Goal: Task Accomplishment & Management: Manage account settings

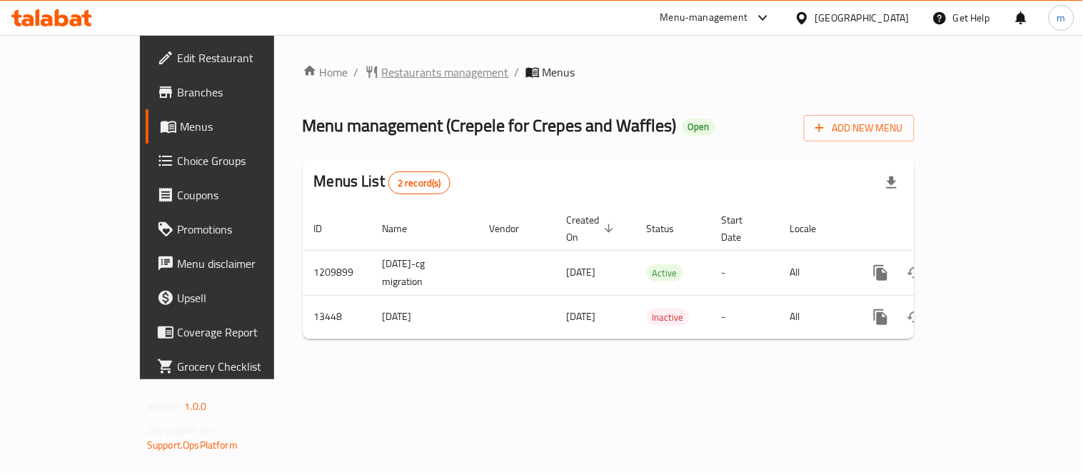
click at [382, 79] on span "Restaurants management" at bounding box center [445, 72] width 127 height 17
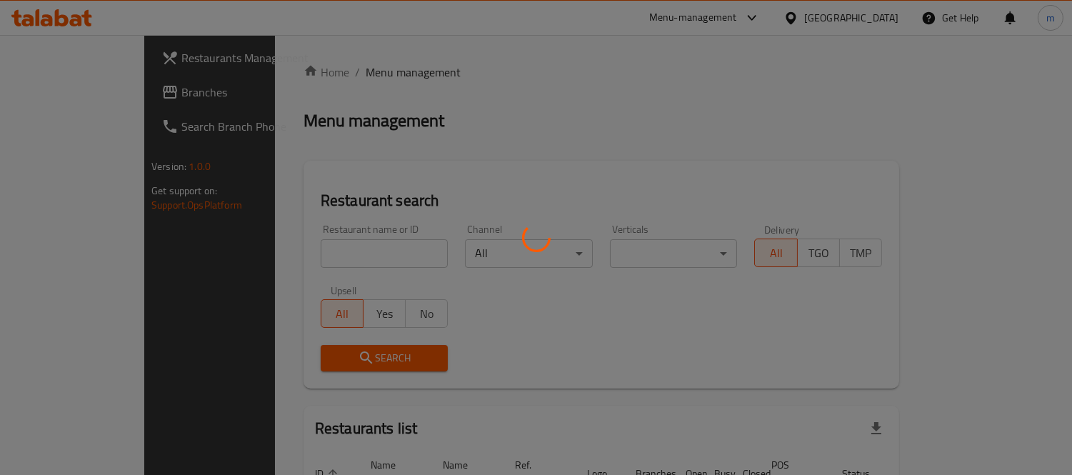
click at [352, 251] on div at bounding box center [536, 237] width 1072 height 475
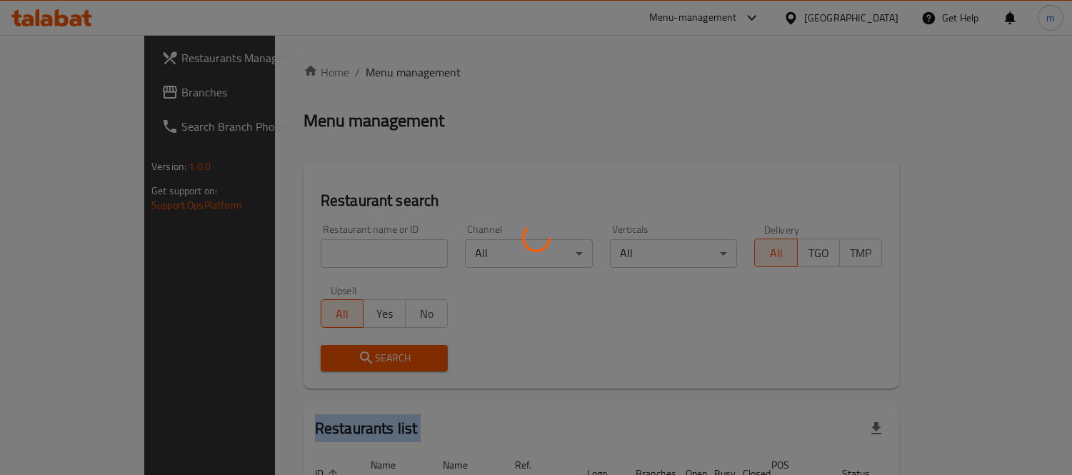
click at [351, 251] on div at bounding box center [536, 237] width 1072 height 475
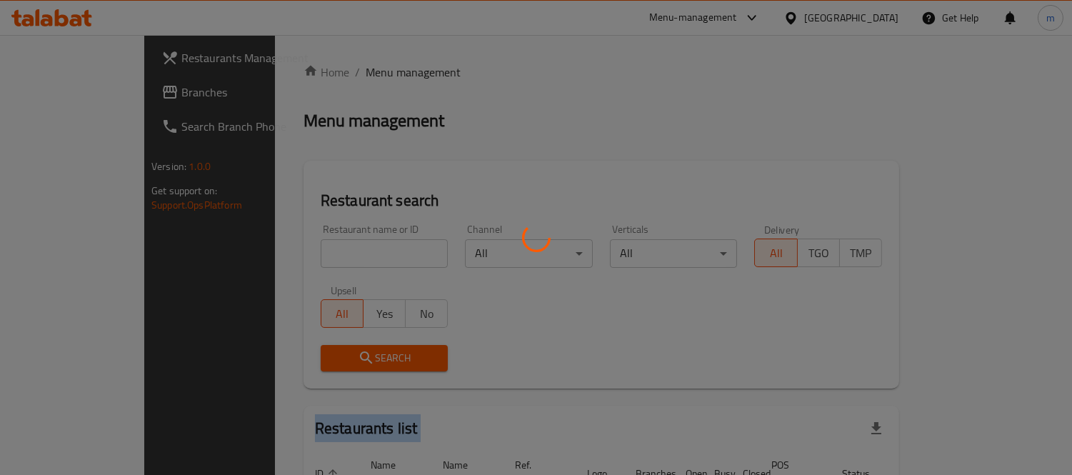
click at [351, 251] on div at bounding box center [536, 237] width 1072 height 475
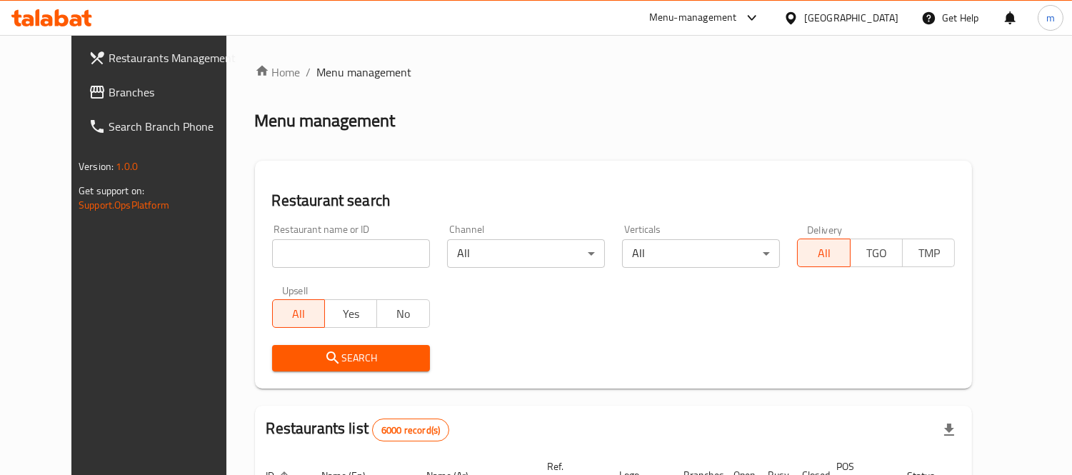
click at [351, 251] on input "search" at bounding box center [351, 253] width 158 height 29
click at [351, 248] on input "search" at bounding box center [351, 253] width 158 height 29
paste input "8206"
type input "8206"
click button "Search" at bounding box center [351, 358] width 158 height 26
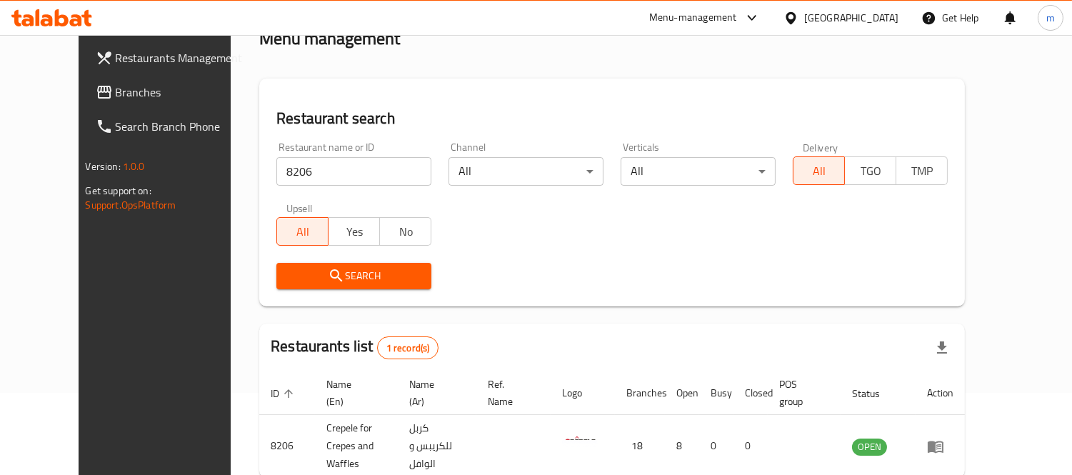
scroll to position [150, 0]
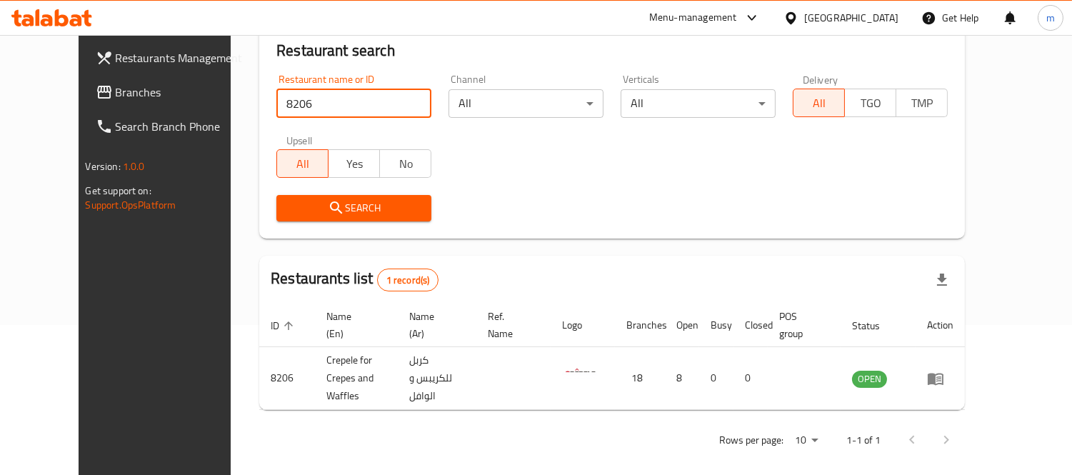
click at [116, 98] on span "Branches" at bounding box center [181, 92] width 131 height 17
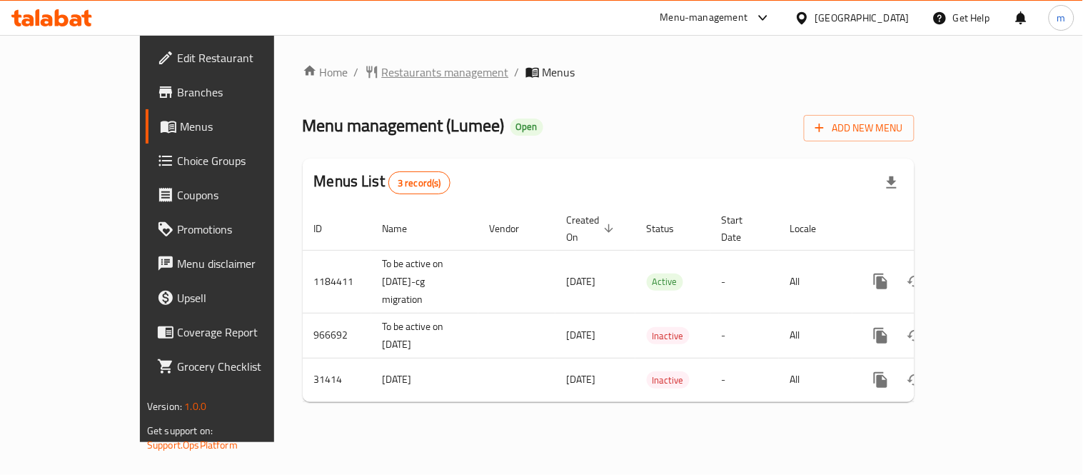
click at [382, 69] on span "Restaurants management" at bounding box center [445, 72] width 127 height 17
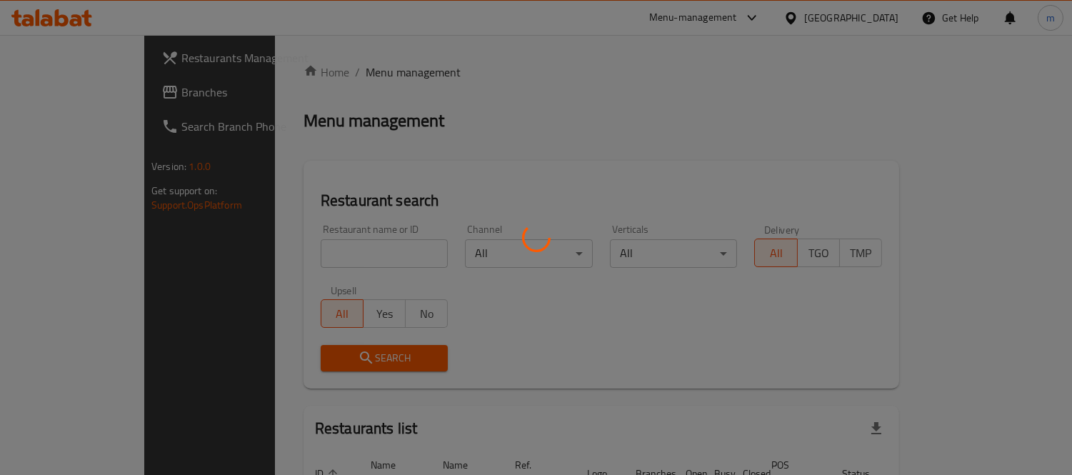
click at [316, 248] on div at bounding box center [536, 237] width 1072 height 475
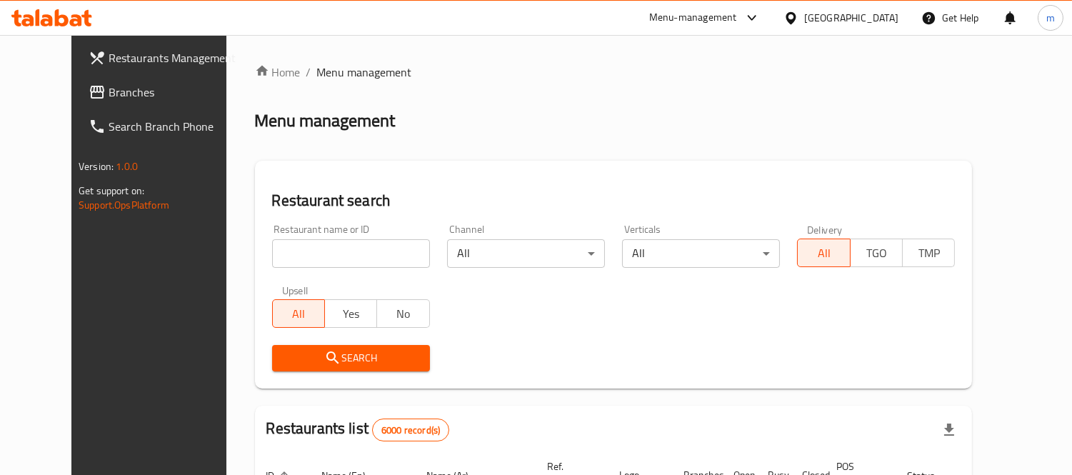
click at [316, 248] on input "search" at bounding box center [351, 253] width 158 height 29
paste input "4527"
type input "4527"
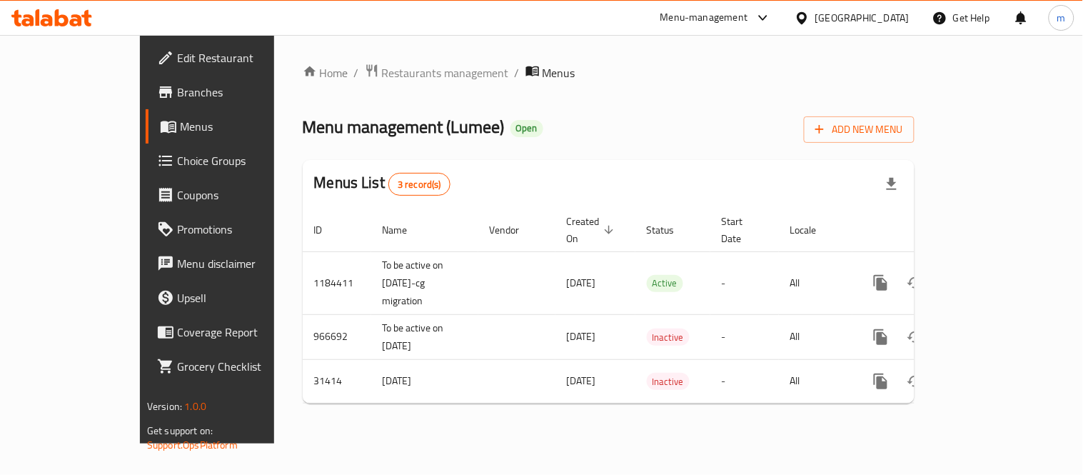
click at [177, 157] on span "Choice Groups" at bounding box center [243, 160] width 132 height 17
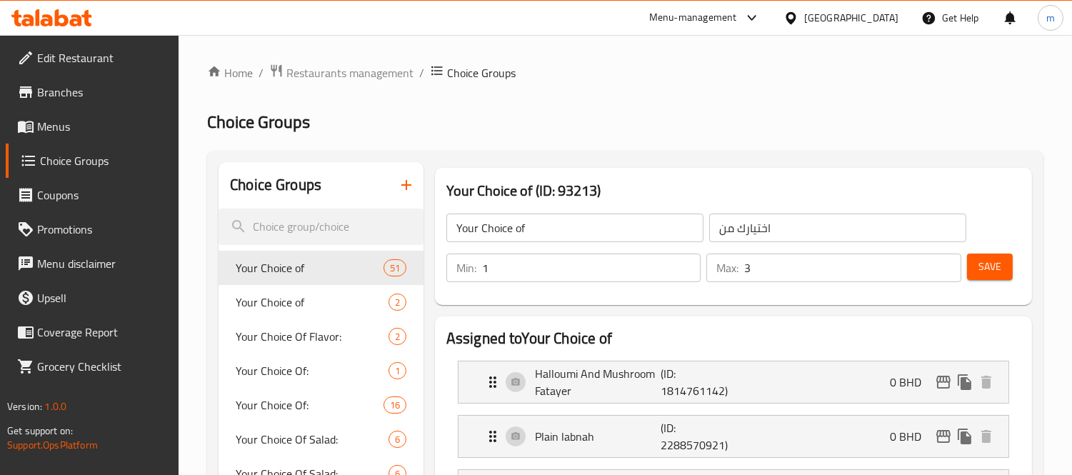
click at [273, 295] on span "Your Choice of" at bounding box center [291, 301] width 110 height 17
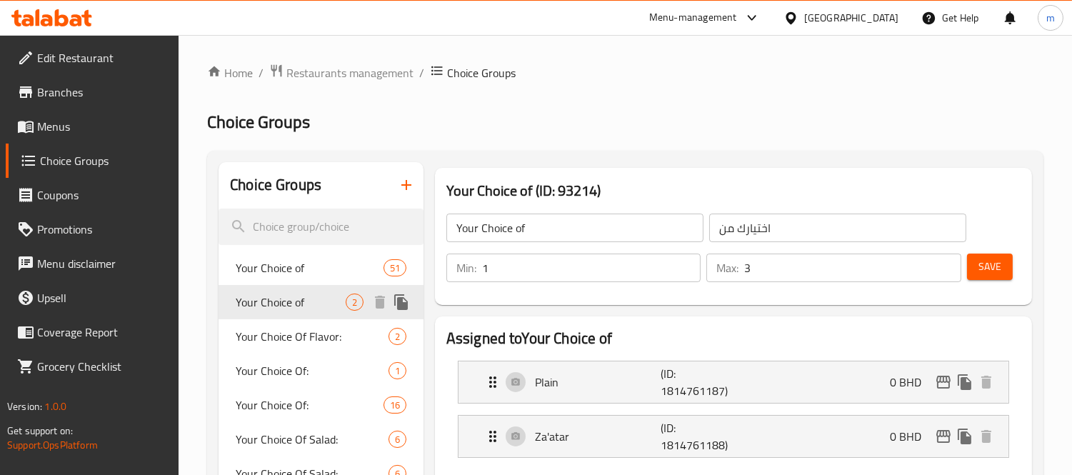
type input "اختيارك من"
type input "1"
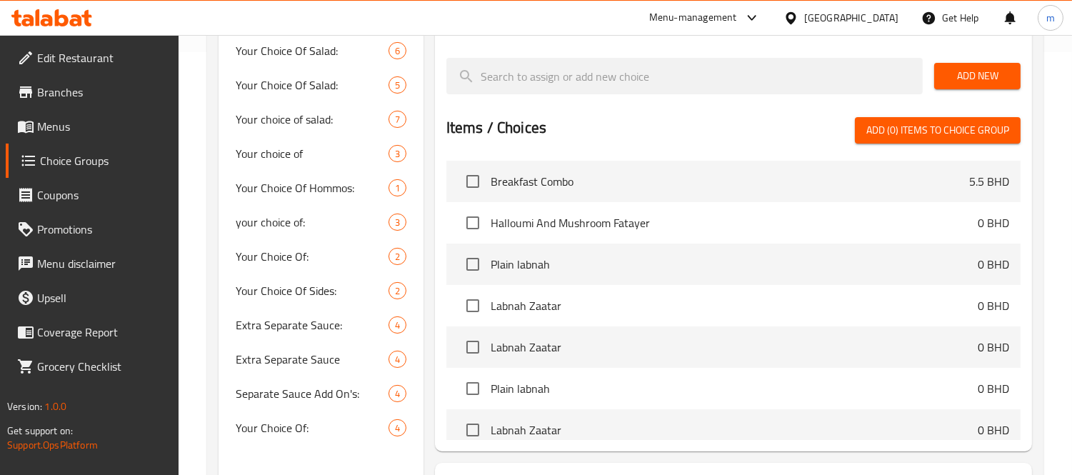
scroll to position [386, 0]
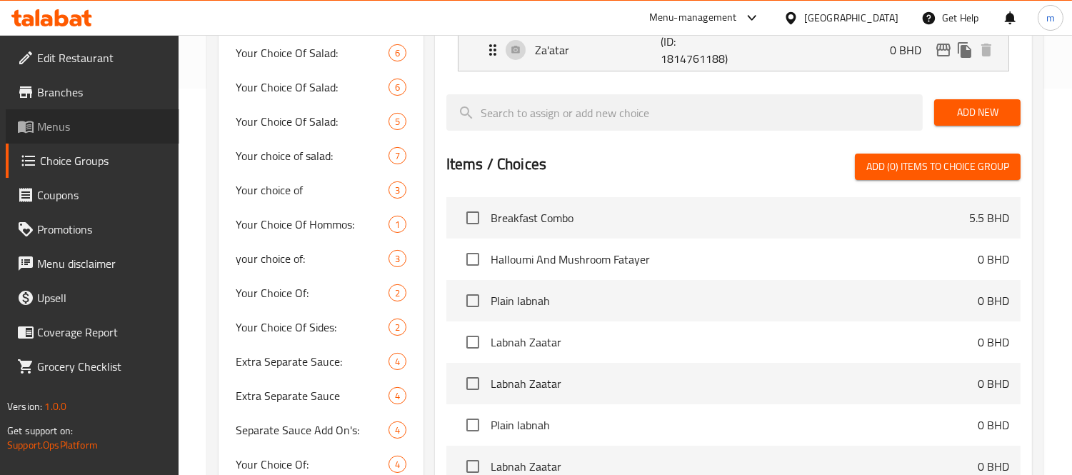
click at [74, 130] on span "Menus" at bounding box center [102, 126] width 131 height 17
